Goal: Task Accomplishment & Management: Manage account settings

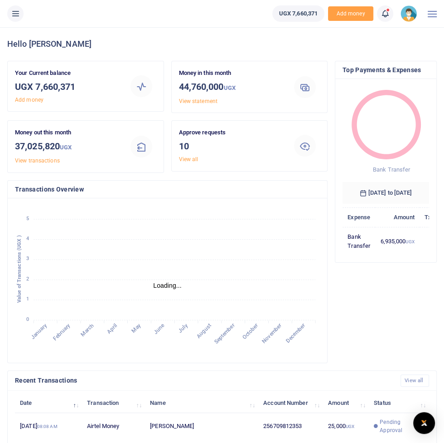
click at [15, 18] on icon at bounding box center [15, 14] width 9 height 10
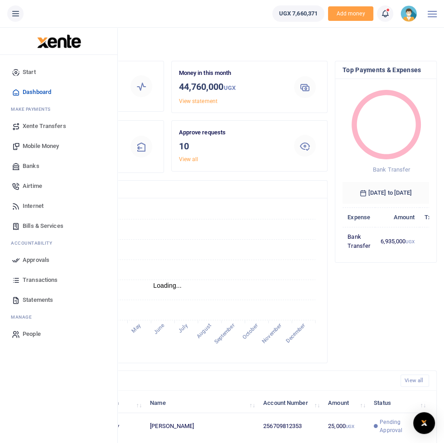
click at [29, 277] on span "Transactions" at bounding box center [40, 279] width 35 height 9
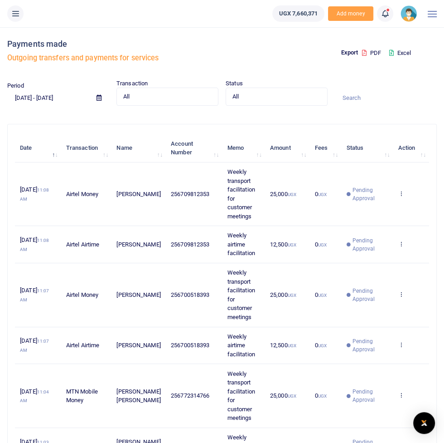
click at [14, 17] on icon at bounding box center [15, 14] width 9 height 10
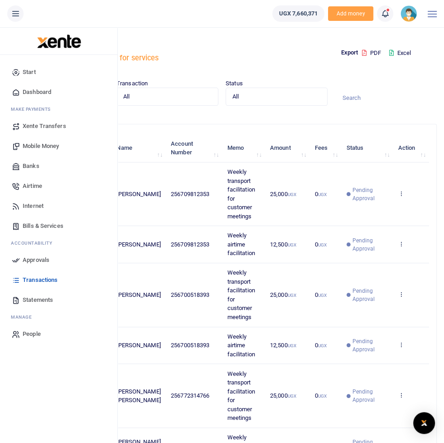
click at [26, 303] on span "Statements" at bounding box center [38, 299] width 30 height 9
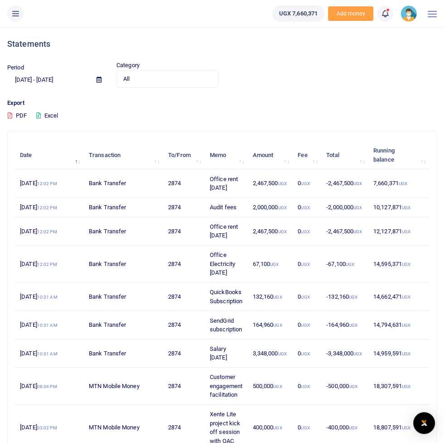
click at [19, 19] on button at bounding box center [15, 13] width 16 height 16
click at [18, 19] on button at bounding box center [15, 13] width 16 height 16
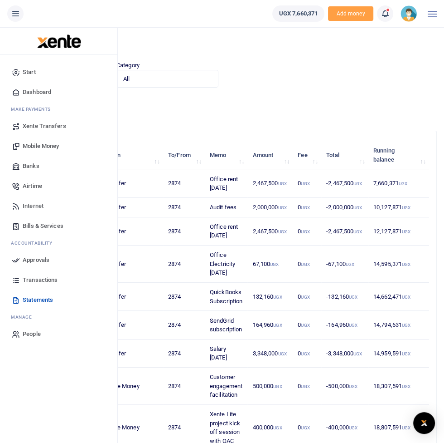
click at [32, 278] on span "Transactions" at bounding box center [40, 279] width 35 height 9
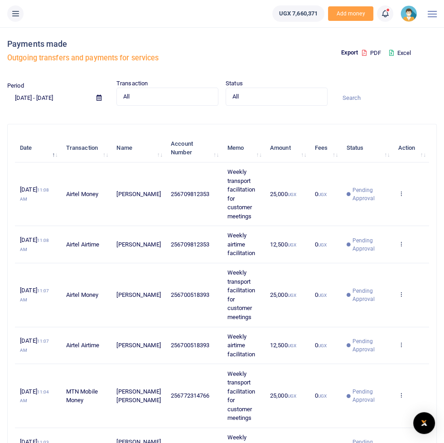
click at [19, 15] on icon at bounding box center [15, 14] width 9 height 10
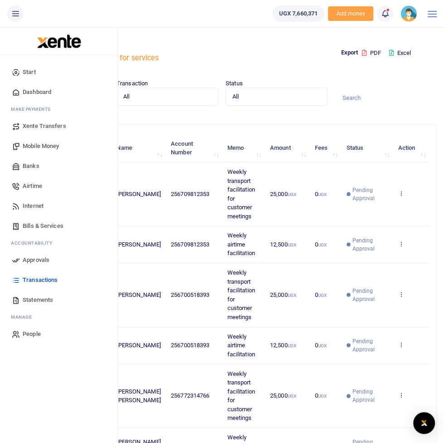
click at [18, 16] on icon at bounding box center [15, 14] width 9 height 10
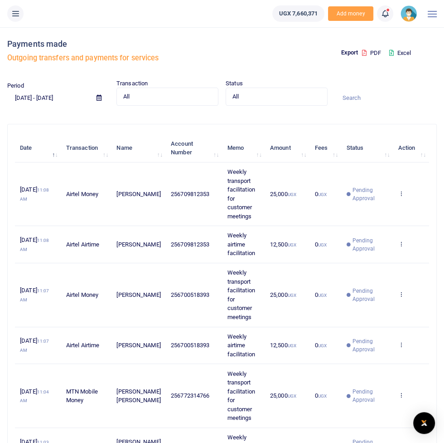
click at [9, 21] on li at bounding box center [16, 13] width 24 height 16
click at [16, 18] on icon at bounding box center [15, 14] width 9 height 10
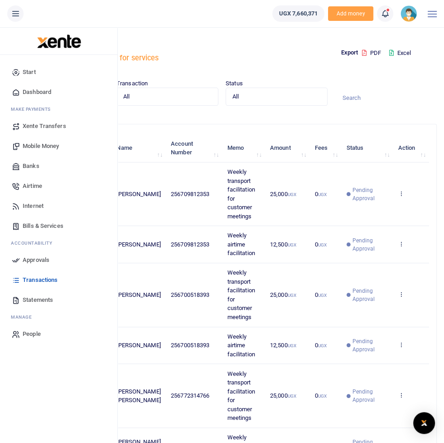
click at [41, 145] on span "Mobile Money" at bounding box center [41, 146] width 36 height 9
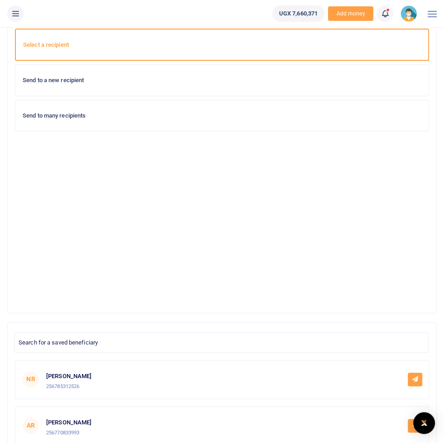
scroll to position [49, 0]
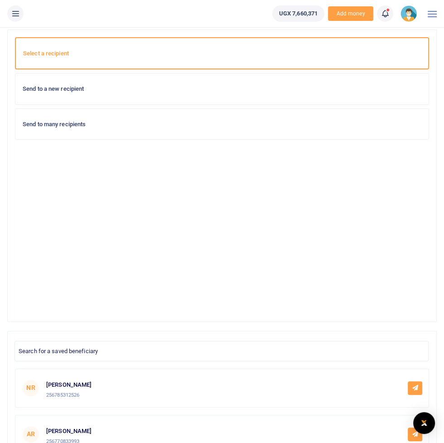
click at [45, 87] on h6 "Send to a new recipient" at bounding box center [222, 88] width 399 height 7
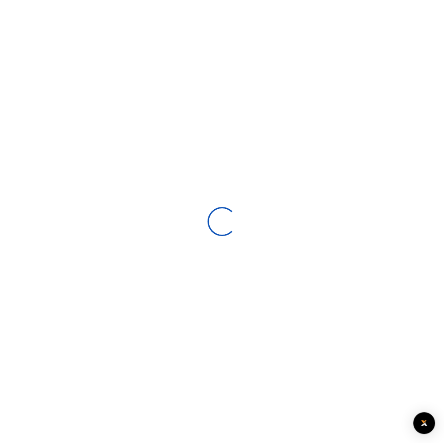
select select
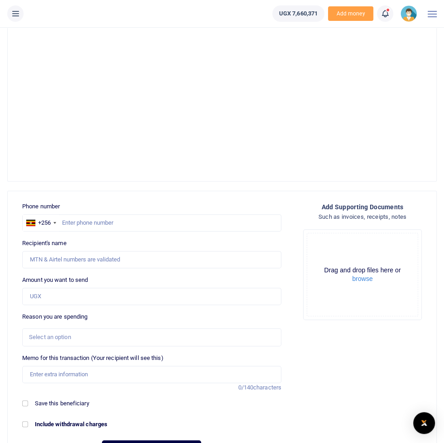
scroll to position [199, 0]
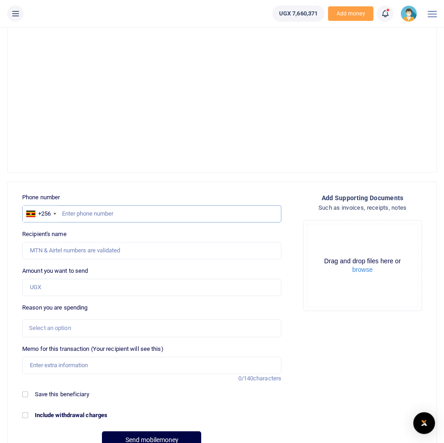
click at [95, 215] on input "text" at bounding box center [151, 213] width 259 height 17
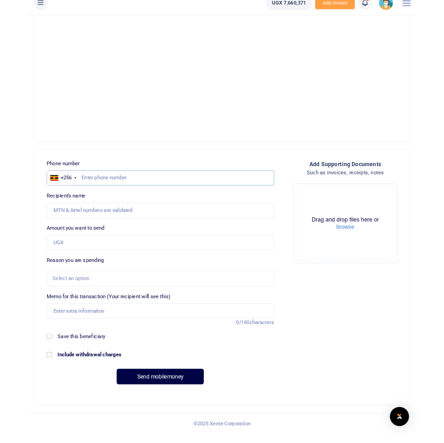
scroll to position [237, 0]
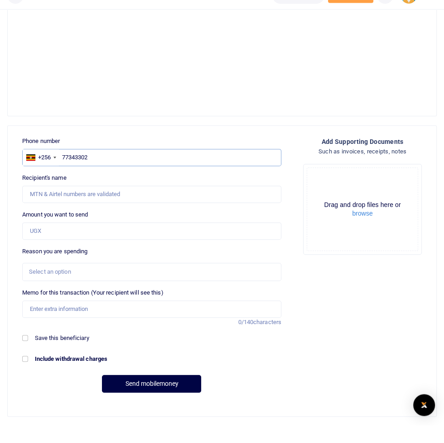
type input "773433026"
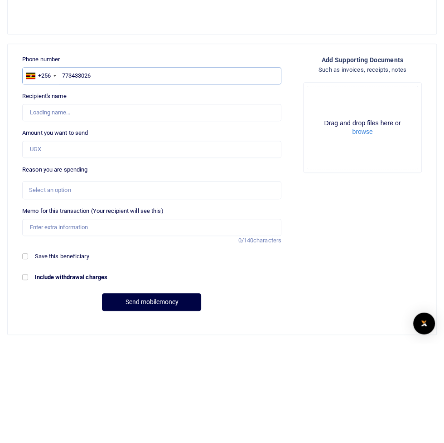
type input "Francis Nkurunungi"
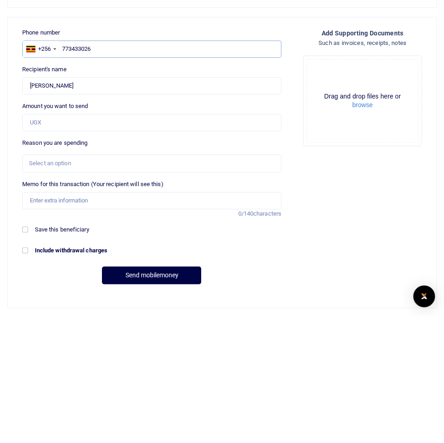
type input "773433026"
click at [34, 250] on input "Amount you want to send" at bounding box center [151, 248] width 259 height 17
type input "200,000"
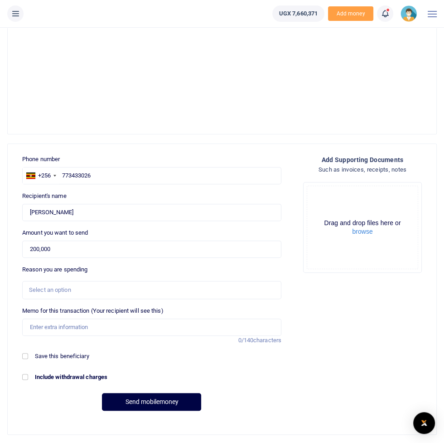
click at [47, 288] on div "Select an option" at bounding box center [148, 289] width 239 height 9
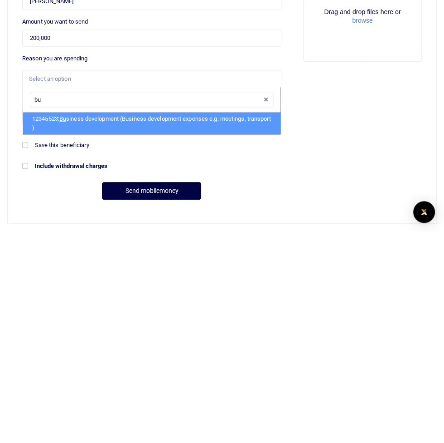
type input "bus"
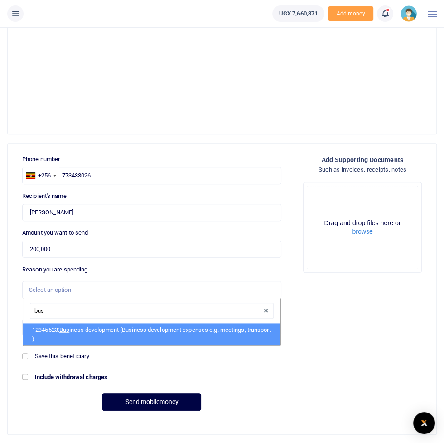
click at [408, 17] on img at bounding box center [409, 13] width 16 height 16
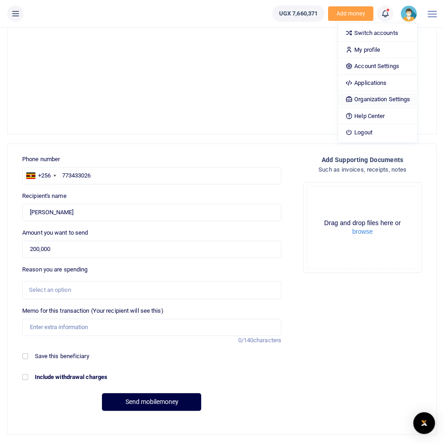
click at [405, 97] on link "Organization Settings" at bounding box center [377, 99] width 79 height 13
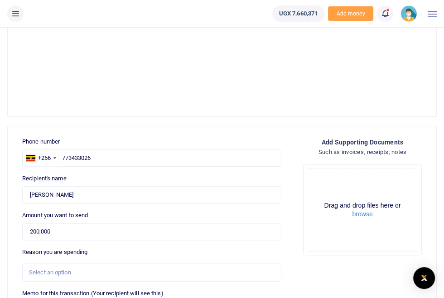
scroll to position [254, 0]
click at [14, 18] on icon at bounding box center [15, 14] width 9 height 10
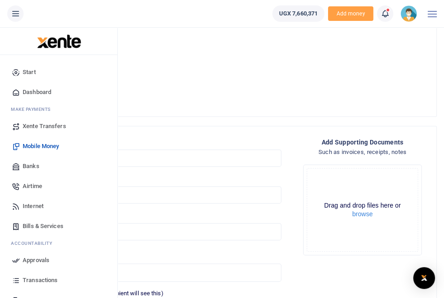
click at [33, 146] on span "Mobile Money" at bounding box center [41, 146] width 36 height 9
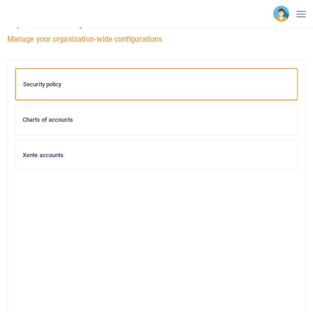
scroll to position [38, 0]
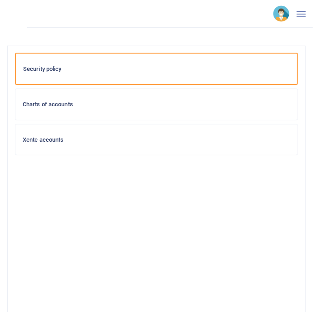
click at [263, 112] on div "Charts of accounts" at bounding box center [156, 104] width 282 height 31
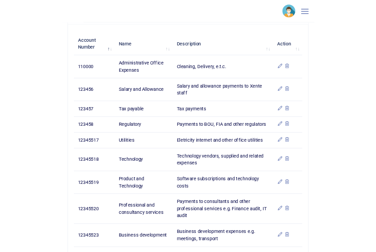
scroll to position [439, 0]
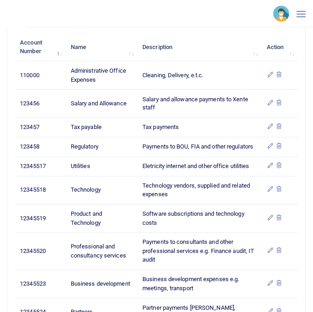
click at [165, 311] on div at bounding box center [156, 306] width 159 height 11
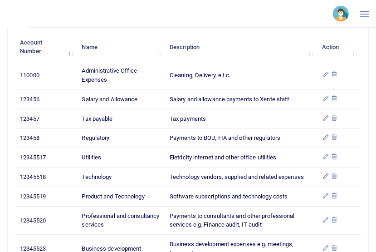
scroll to position [508, 0]
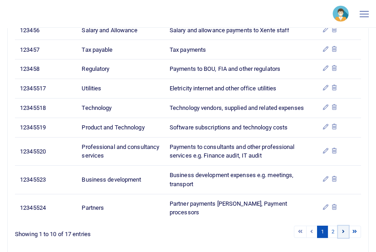
click at [312, 229] on icon at bounding box center [343, 231] width 3 height 5
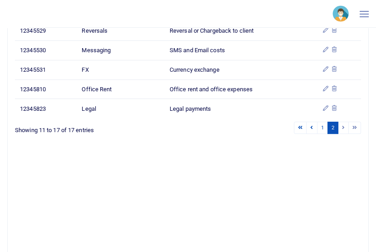
scroll to position [513, 0]
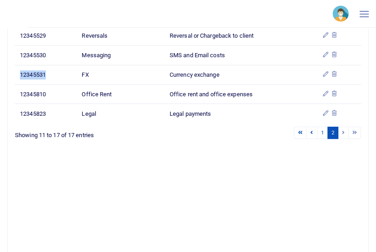
copy span "12345531"
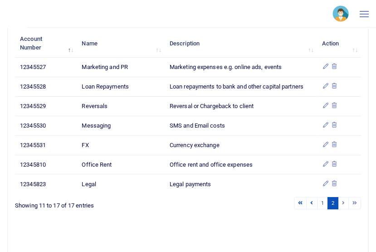
scroll to position [438, 0]
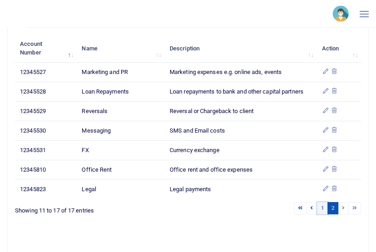
click at [312, 210] on link "1" at bounding box center [322, 208] width 11 height 12
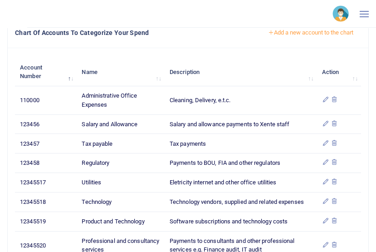
scroll to position [411, 0]
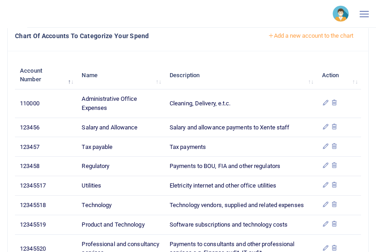
click at [312, 145] on icon at bounding box center [325, 145] width 7 height 7
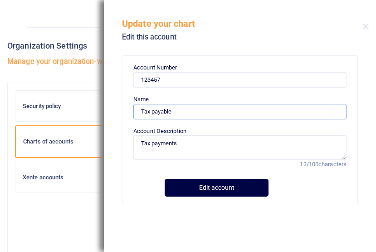
click at [182, 114] on input "Tax payable" at bounding box center [239, 111] width 213 height 15
click at [283, 115] on input "Tax payable" at bounding box center [239, 111] width 213 height 15
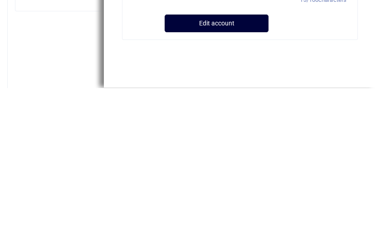
type input "Tax"
click at [185, 195] on button "Edit account" at bounding box center [217, 188] width 104 height 18
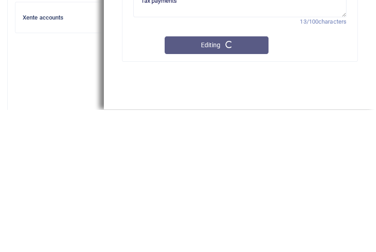
scroll to position [17, 0]
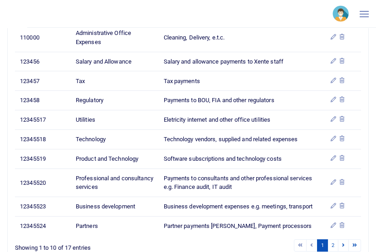
scroll to position [508, 0]
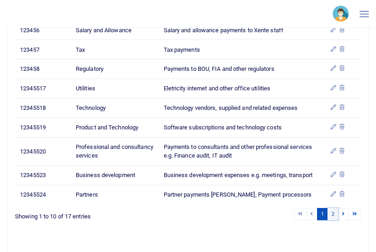
click at [331, 216] on link "2" at bounding box center [332, 214] width 11 height 12
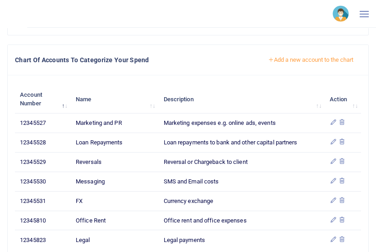
scroll to position [388, 0]
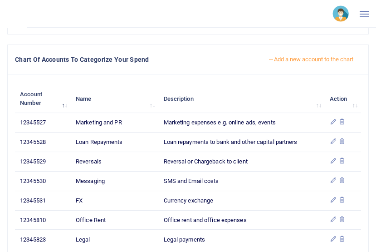
click at [327, 53] on button "Add a new account to the chart" at bounding box center [310, 59] width 101 height 15
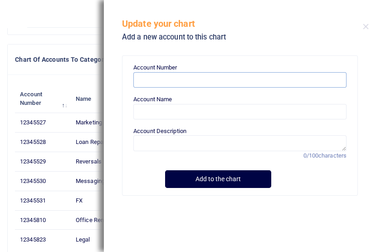
click at [284, 78] on input "Account Number" at bounding box center [239, 79] width 213 height 15
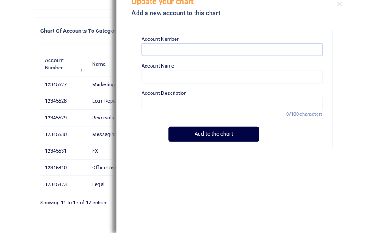
scroll to position [390, 0]
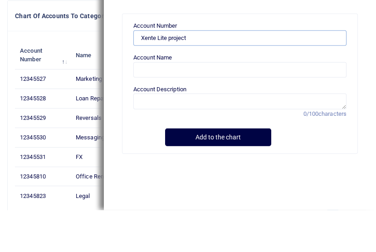
click at [143, 80] on input "Xente Lite project" at bounding box center [239, 79] width 213 height 15
paste input "12345531"
type input "12345532"
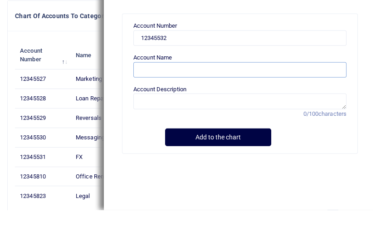
click at [310, 114] on input "Account Name" at bounding box center [239, 111] width 213 height 15
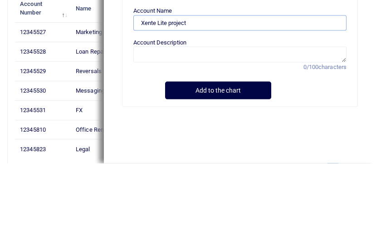
type input "Xente Lite project"
click at [302, 139] on textarea "Account Description" at bounding box center [239, 142] width 213 height 15
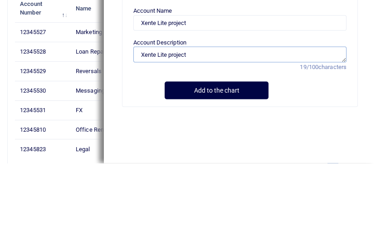
click at [265, 143] on textarea "Xente Lite project" at bounding box center [239, 142] width 213 height 15
click at [167, 146] on textarea "Xente Lite costs" at bounding box center [239, 142] width 213 height 15
type textarea "Xente Lite costs"
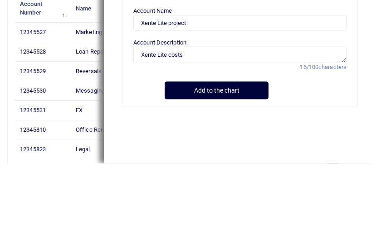
click at [249, 172] on button "Add to the chart" at bounding box center [217, 179] width 104 height 18
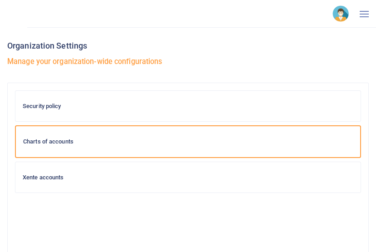
click at [342, 21] on img at bounding box center [340, 13] width 16 height 16
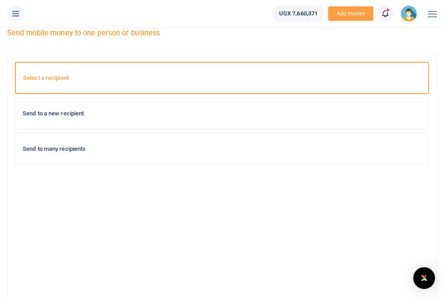
scroll to position [26, 0]
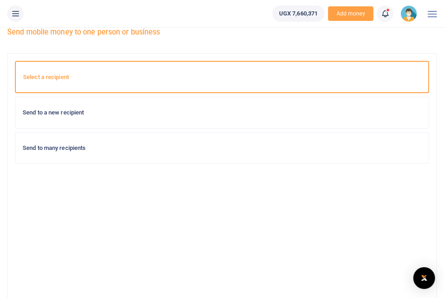
click at [49, 107] on div "Send to a new recipient" at bounding box center [222, 112] width 414 height 31
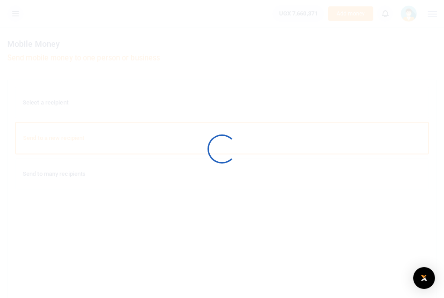
select select
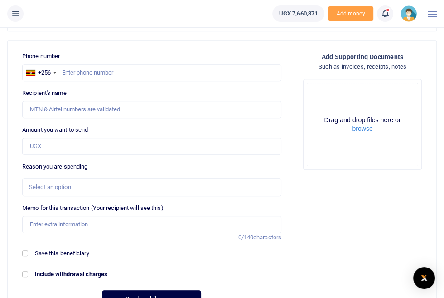
scroll to position [345, 0]
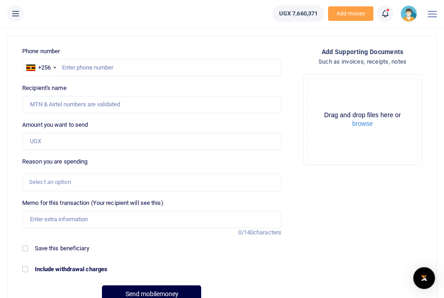
click at [46, 181] on div "Select an option" at bounding box center [148, 181] width 239 height 9
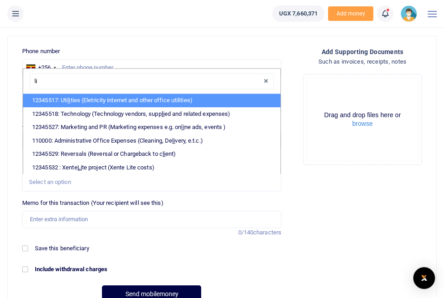
type input "lit"
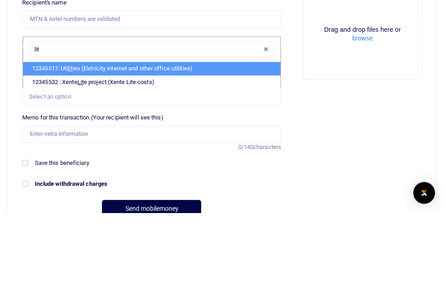
click at [261, 170] on li "12345532 : Xente Lit e project (Xente Lite costs)" at bounding box center [152, 168] width 258 height 14
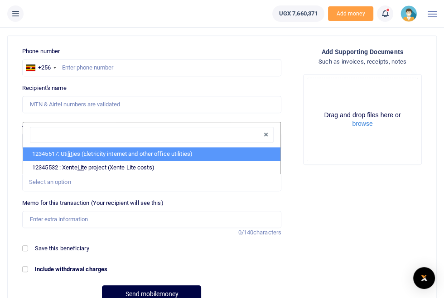
select select "5459"
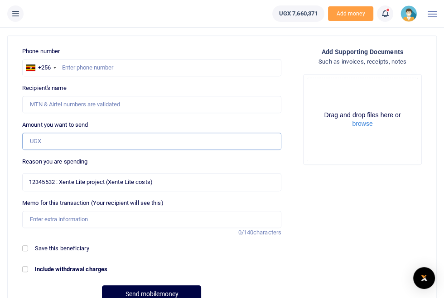
click at [271, 144] on input "Amount you want to send" at bounding box center [151, 140] width 259 height 17
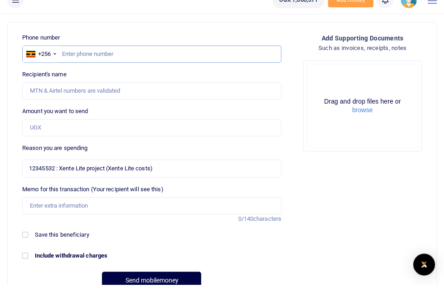
click at [92, 69] on input "text" at bounding box center [151, 67] width 259 height 17
type input "773433026"
type input "[PERSON_NAME]"
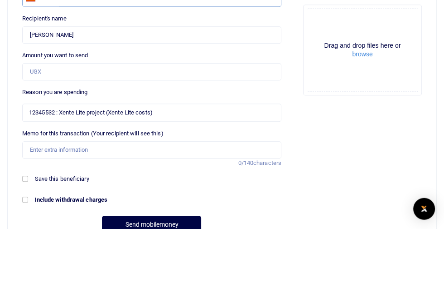
type input "773433026"
click at [56, 141] on input "Amount you want to send" at bounding box center [151, 140] width 259 height 17
type input "200,000"
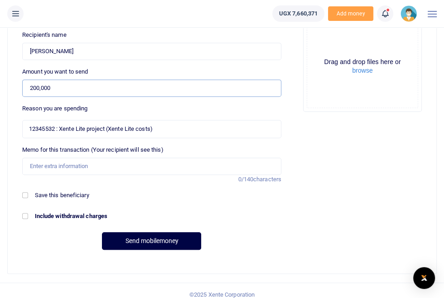
scroll to position [403, 0]
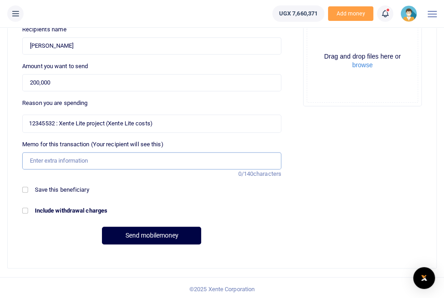
click at [54, 163] on input "Memo for this transaction (Your recipient will see this)" at bounding box center [151, 160] width 259 height 17
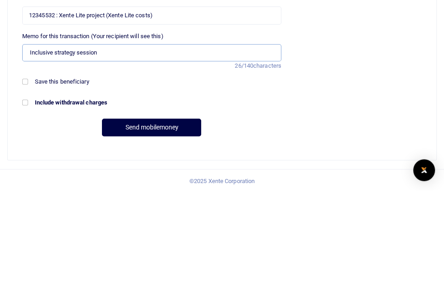
click at [51, 160] on input "Inclusive strategy session" at bounding box center [151, 160] width 259 height 17
click at [54, 160] on input "Inclusive strategy session" at bounding box center [151, 160] width 259 height 17
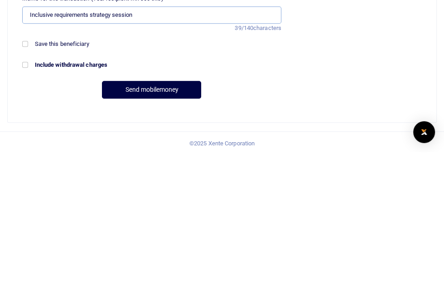
click at [59, 162] on input "Inclusive requirements strategy session" at bounding box center [151, 160] width 259 height 17
click at [56, 162] on input "Inclusive requirements strategy session" at bounding box center [151, 160] width 259 height 17
click at [53, 162] on input "Inclusive requirements strategy session" at bounding box center [151, 160] width 259 height 17
type input "Inclusivity requirements strategy session"
click at [375, 186] on div "Phone number +256 [GEOGRAPHIC_DATA] [PHONE_NUMBER] Phone is required. Recipient…" at bounding box center [222, 120] width 422 height 264
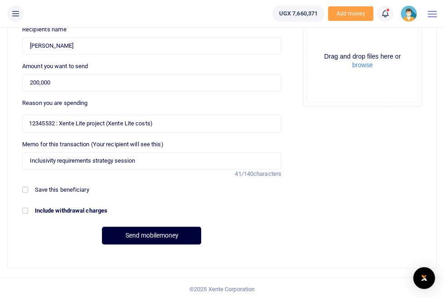
click at [138, 228] on button "Send mobilemoney" at bounding box center [151, 235] width 99 height 18
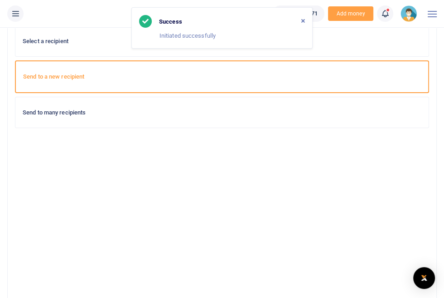
scroll to position [0, 0]
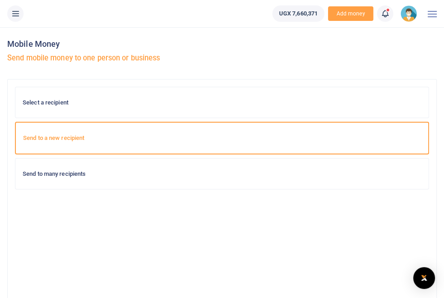
click at [20, 20] on button at bounding box center [15, 13] width 16 height 16
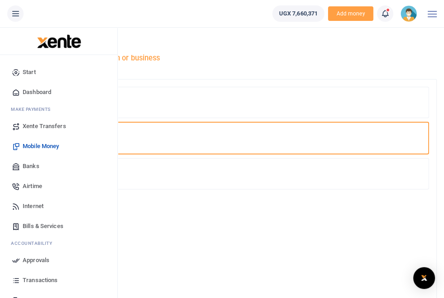
scroll to position [27, 0]
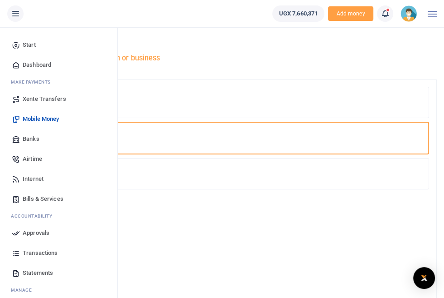
click at [31, 235] on span "Approvals" at bounding box center [36, 232] width 27 height 9
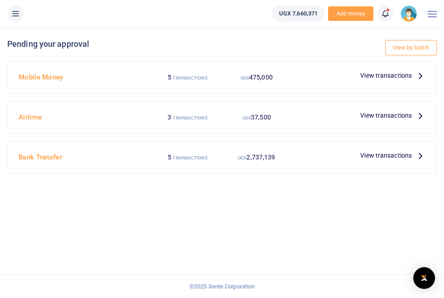
click at [400, 74] on span "View transactions" at bounding box center [387, 75] width 52 height 10
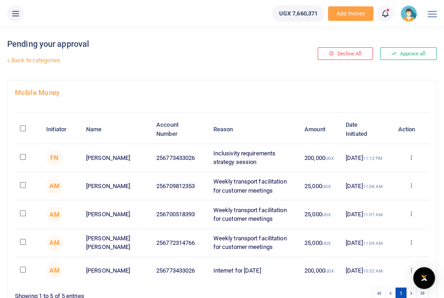
click at [26, 156] on input "checkbox" at bounding box center [23, 157] width 6 height 6
checkbox input "true"
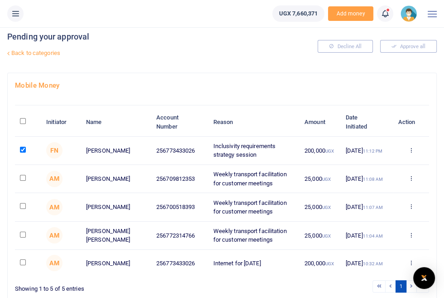
scroll to position [9, 0]
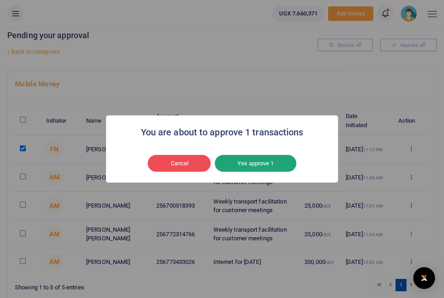
click at [285, 172] on button "Yes approve 1" at bounding box center [256, 163] width 82 height 17
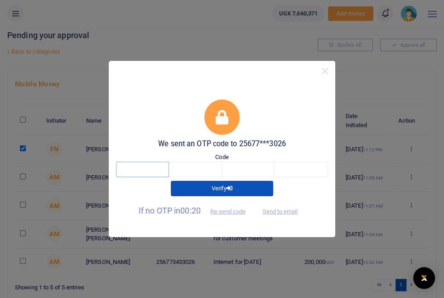
click at [133, 177] on input "text" at bounding box center [142, 168] width 53 height 15
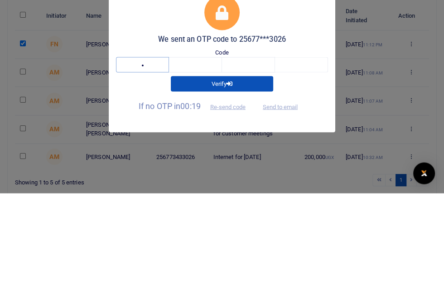
type input "1"
type input "5"
type input "8"
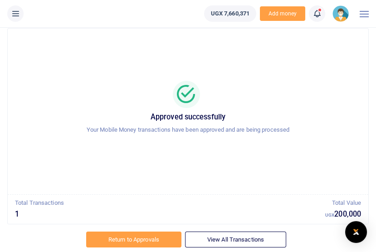
scroll to position [26, 0]
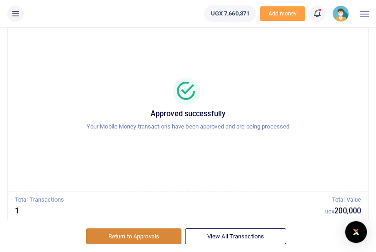
click at [126, 244] on link "Return to Approvals" at bounding box center [133, 235] width 95 height 15
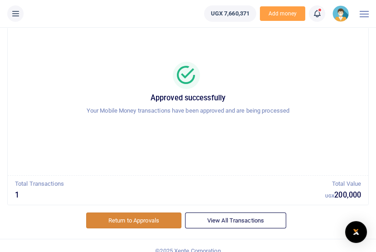
scroll to position [50, 0]
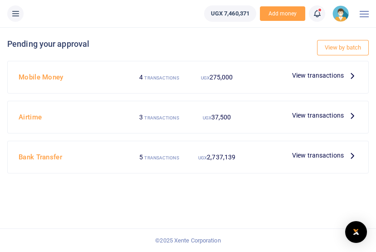
click at [332, 115] on span "View transactions" at bounding box center [318, 115] width 52 height 10
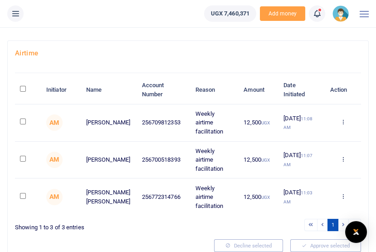
scroll to position [43, 0]
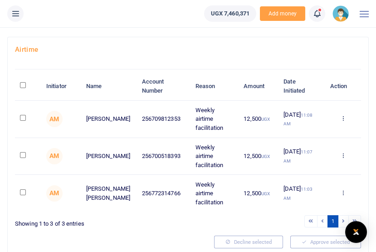
click at [25, 163] on td at bounding box center [28, 156] width 26 height 37
click at [24, 154] on input "checkbox" at bounding box center [23, 155] width 6 height 6
checkbox input "true"
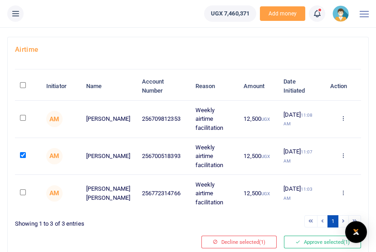
click at [25, 189] on input "checkbox" at bounding box center [23, 192] width 6 height 6
checkbox input "true"
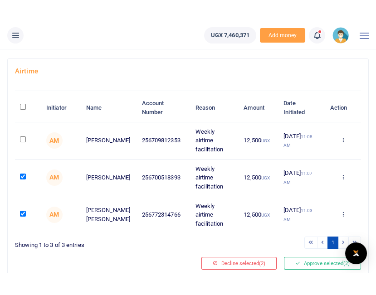
scroll to position [31, 0]
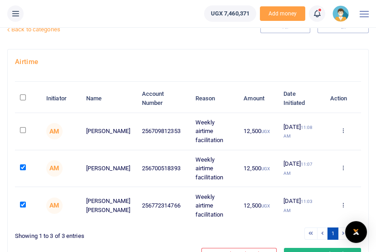
click at [324, 251] on button "Approve selected (2)" at bounding box center [322, 254] width 77 height 13
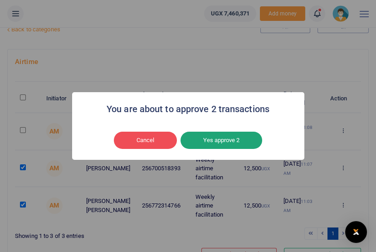
click at [249, 149] on button "Yes approve 2" at bounding box center [222, 140] width 82 height 17
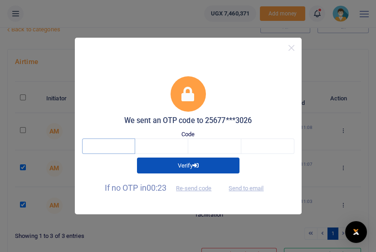
click at [104, 154] on input "text" at bounding box center [108, 145] width 53 height 15
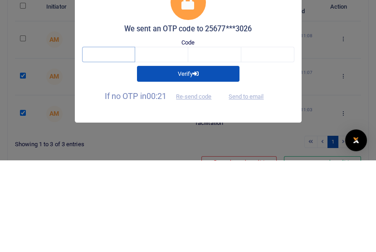
type input "3"
type input "0"
type input "8"
type input "9"
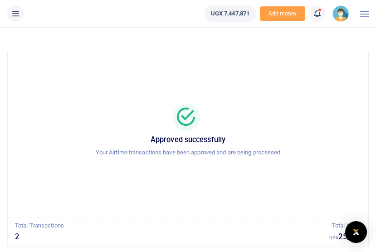
click at [17, 15] on icon at bounding box center [15, 14] width 9 height 10
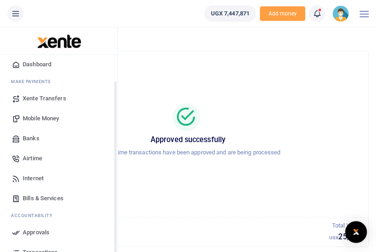
scroll to position [27, 0]
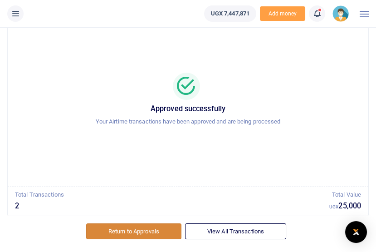
click at [127, 239] on link "Return to Approvals" at bounding box center [133, 230] width 95 height 15
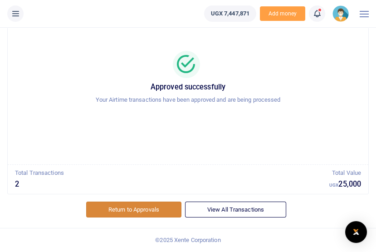
scroll to position [50, 0]
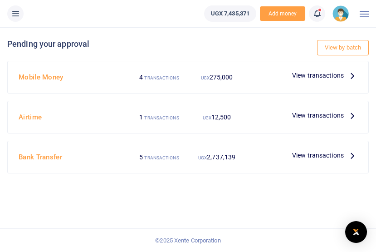
scroll to position [15, 0]
click at [332, 70] on span "View transactions" at bounding box center [318, 75] width 52 height 10
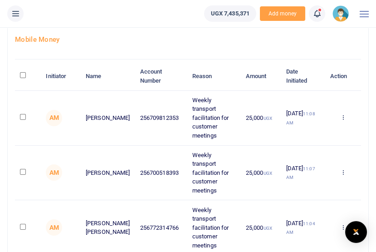
scroll to position [46, 0]
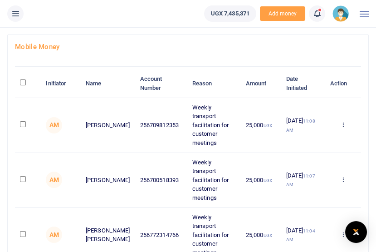
click at [33, 161] on td at bounding box center [28, 180] width 26 height 55
click at [25, 231] on input "checkbox" at bounding box center [23, 234] width 6 height 6
checkbox input "true"
click at [26, 176] on input "checkbox" at bounding box center [23, 179] width 6 height 6
checkbox input "true"
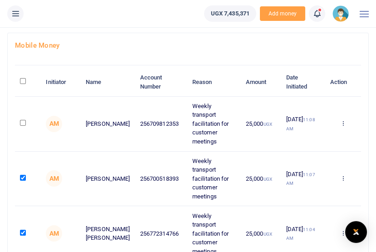
scroll to position [88, 0]
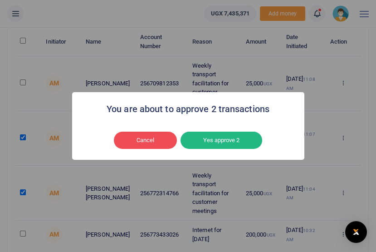
click at [250, 149] on button "Yes approve 2" at bounding box center [222, 140] width 82 height 17
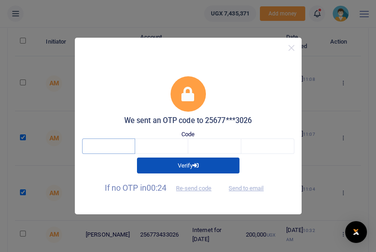
click at [100, 154] on input "text" at bounding box center [108, 145] width 53 height 15
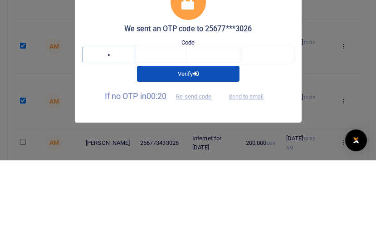
type input "1"
type input "7"
type input "8"
type input "2"
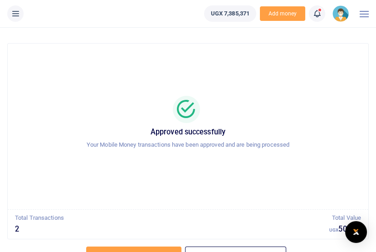
scroll to position [52, 0]
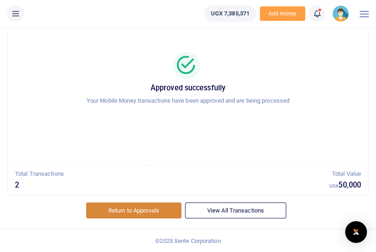
click at [125, 208] on link "Return to Approvals" at bounding box center [133, 209] width 95 height 15
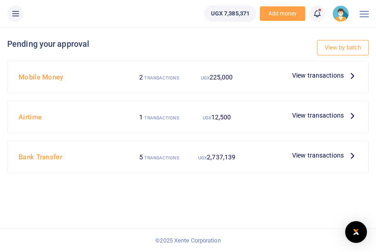
click at [342, 85] on div "View transactions" at bounding box center [303, 76] width 115 height 17
click at [327, 78] on span "View transactions" at bounding box center [318, 75] width 52 height 10
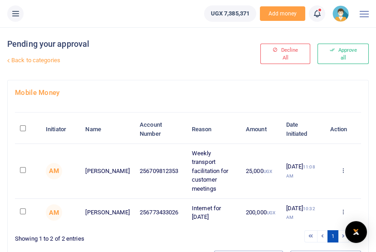
click at [21, 208] on input "checkbox" at bounding box center [23, 211] width 6 height 6
checkbox input "true"
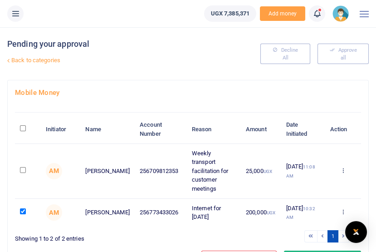
click at [316, 250] on button "Approve selected (1)" at bounding box center [322, 256] width 77 height 13
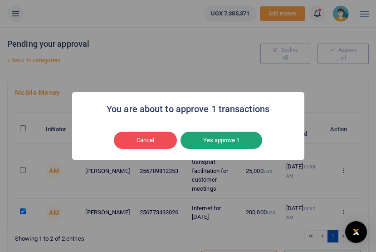
click at [239, 149] on button "Yes approve 1" at bounding box center [222, 140] width 82 height 17
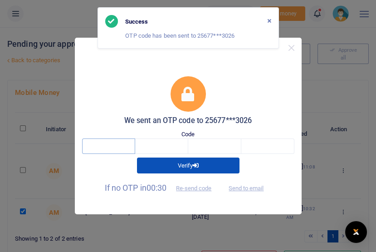
click at [106, 154] on input "text" at bounding box center [108, 145] width 53 height 15
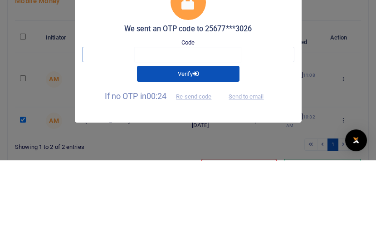
type input "6"
type input "9"
type input "8"
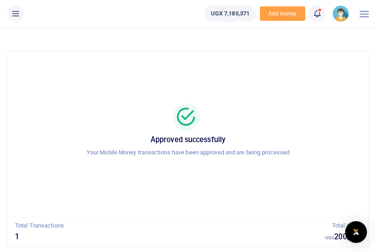
click at [16, 14] on icon at bounding box center [15, 14] width 9 height 10
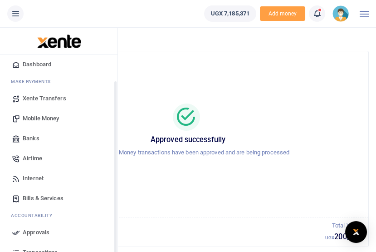
scroll to position [27, 0]
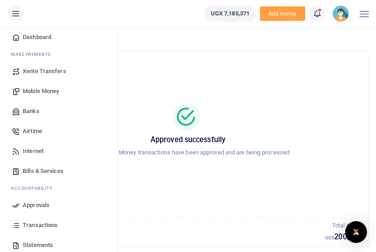
click at [27, 225] on span "Transactions" at bounding box center [40, 224] width 35 height 9
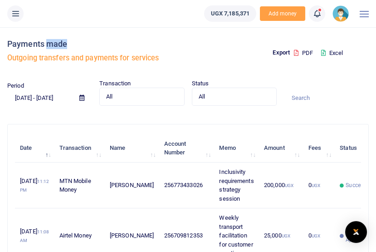
click at [113, 58] on h5 "Outgoing transfers and payments for services" at bounding box center [95, 58] width 177 height 9
click at [223, 54] on div "Export PDF Excel" at bounding box center [280, 53] width 185 height 52
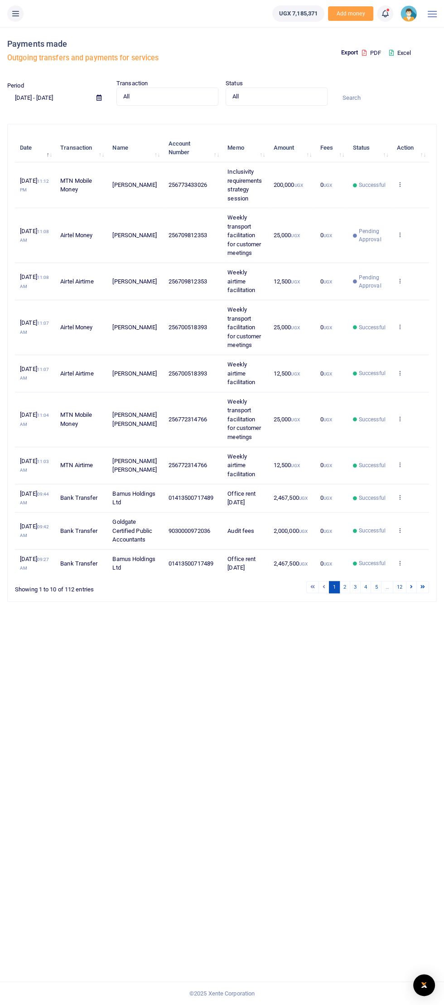
scroll to position [6, 0]
